Goal: Check status: Check status

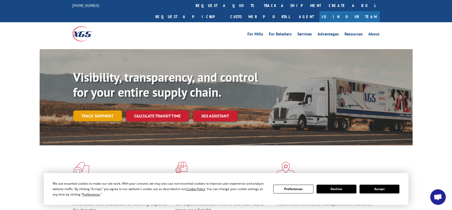
click at [101, 111] on link "Track shipment" at bounding box center [97, 116] width 49 height 11
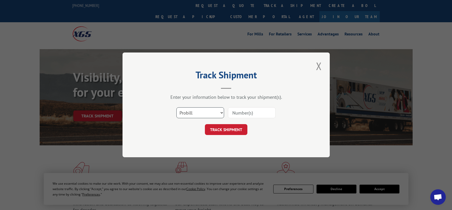
click at [222, 112] on select "Select category... Probill BOL PO" at bounding box center [200, 113] width 48 height 11
select select
click at [176, 108] on select "Select category... Probill BOL PO" at bounding box center [200, 113] width 48 height 11
click at [235, 113] on input at bounding box center [252, 113] width 48 height 11
type input "5847107"
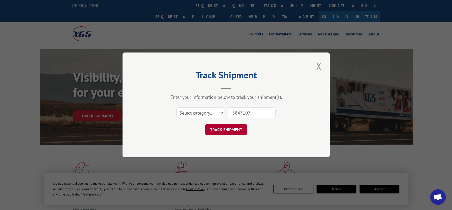
click at [226, 129] on button "TRACK SHIPMENT" at bounding box center [226, 130] width 42 height 11
click at [223, 111] on select "Select category... Probill BOL PO" at bounding box center [200, 113] width 48 height 11
select select "probill"
click at [176, 108] on select "Select category... Probill BOL PO" at bounding box center [200, 113] width 48 height 11
click at [221, 131] on button "TRACK SHIPMENT" at bounding box center [226, 130] width 42 height 11
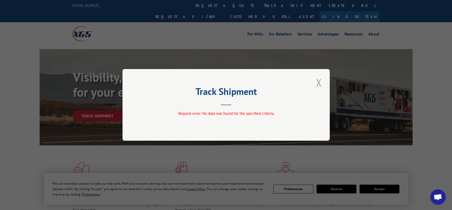
click at [319, 82] on button "Close modal" at bounding box center [319, 83] width 9 height 14
